Goal: Task Accomplishment & Management: Use online tool/utility

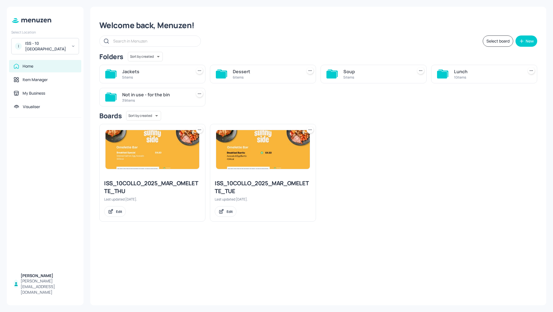
click at [351, 69] on div "Soup" at bounding box center [376, 71] width 67 height 7
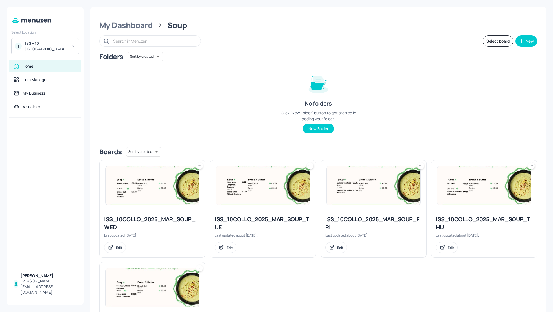
click at [440, 96] on div "Folders Sort by created id ​ No folders Click “New Folder” button to get starte…" at bounding box center [318, 97] width 438 height 91
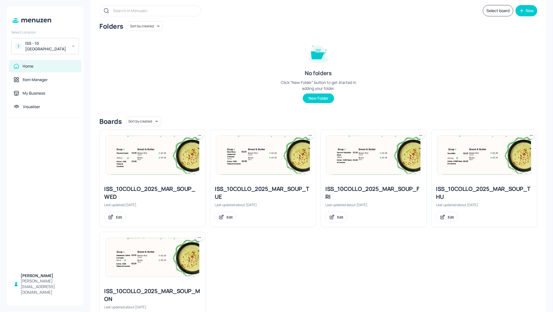
scroll to position [45, 0]
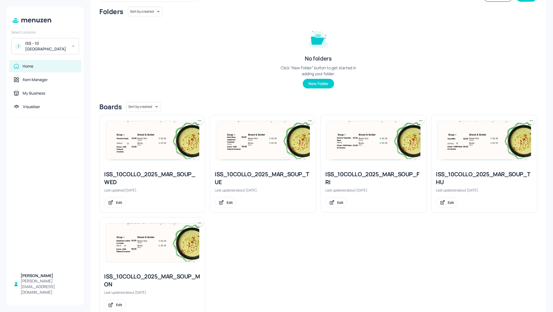
click at [337, 177] on div "ISS_10COLLO_2025_MAR_SOUP_FRI" at bounding box center [373, 179] width 96 height 16
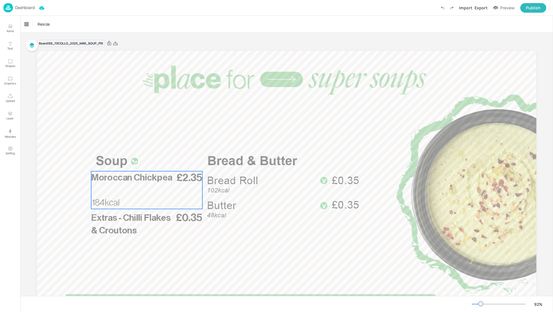
click at [149, 182] on span "Moroccan Chickpea" at bounding box center [131, 177] width 81 height 9
click at [44, 22] on div "Moroccan Chickpea" at bounding box center [41, 24] width 32 height 5
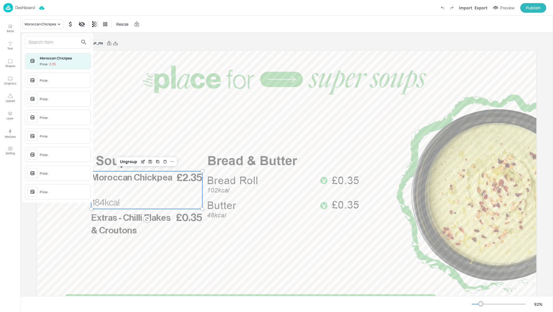
click at [47, 46] on input "text" at bounding box center [53, 42] width 50 height 9
type input "cream of"
click at [61, 79] on div "Cream of Mushroom Soup" at bounding box center [64, 77] width 48 height 5
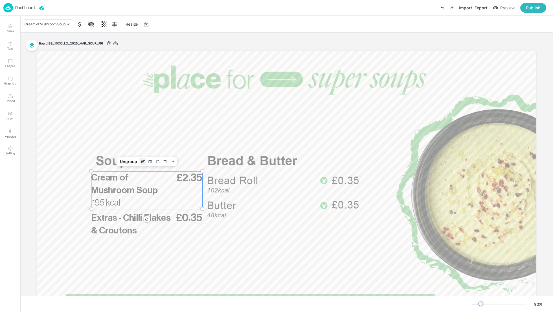
click at [142, 162] on icon "Edit Item" at bounding box center [143, 161] width 2 height 2
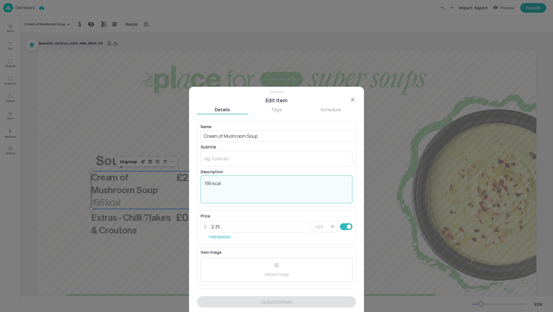
click at [210, 182] on textarea "195 kcal" at bounding box center [276, 189] width 144 height 19
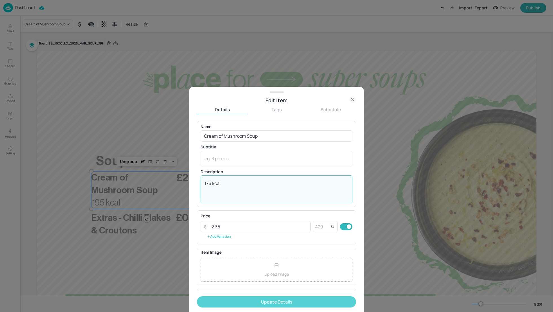
type textarea "176 kcal"
click at [287, 301] on button "Update Details" at bounding box center [276, 302] width 159 height 11
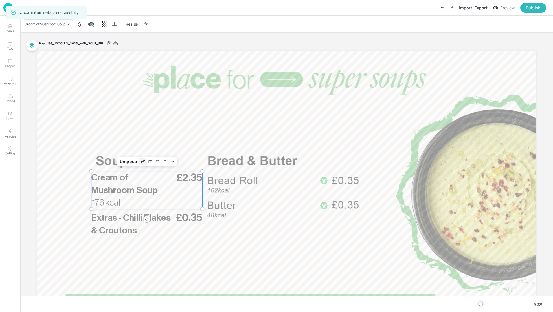
click at [142, 162] on icon "Edit Item" at bounding box center [142, 162] width 5 height 5
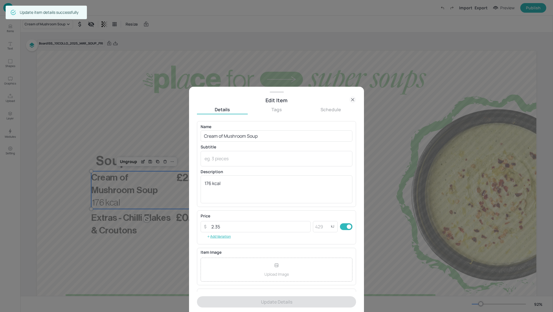
scroll to position [37, 0]
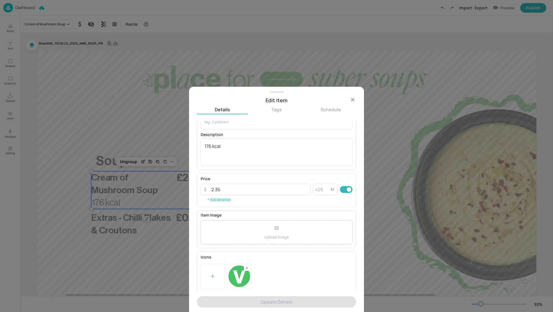
click at [260, 275] on div at bounding box center [276, 276] width 152 height 25
click at [272, 300] on form "Name Cream of Mushroom Soup ​ Subtitle x ​ Description 176 kcal x ​ Price ​ 2.3…" at bounding box center [276, 216] width 159 height 191
click at [353, 98] on icon at bounding box center [352, 99] width 7 height 7
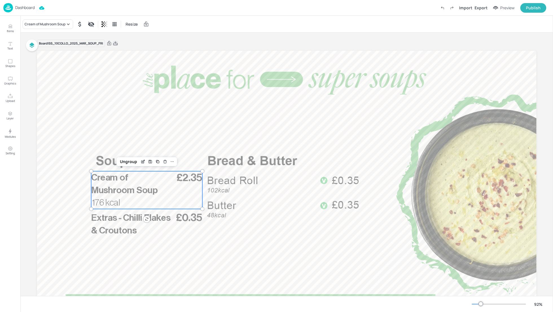
click at [116, 43] on icon at bounding box center [115, 43] width 5 height 4
